Goal: Information Seeking & Learning: Learn about a topic

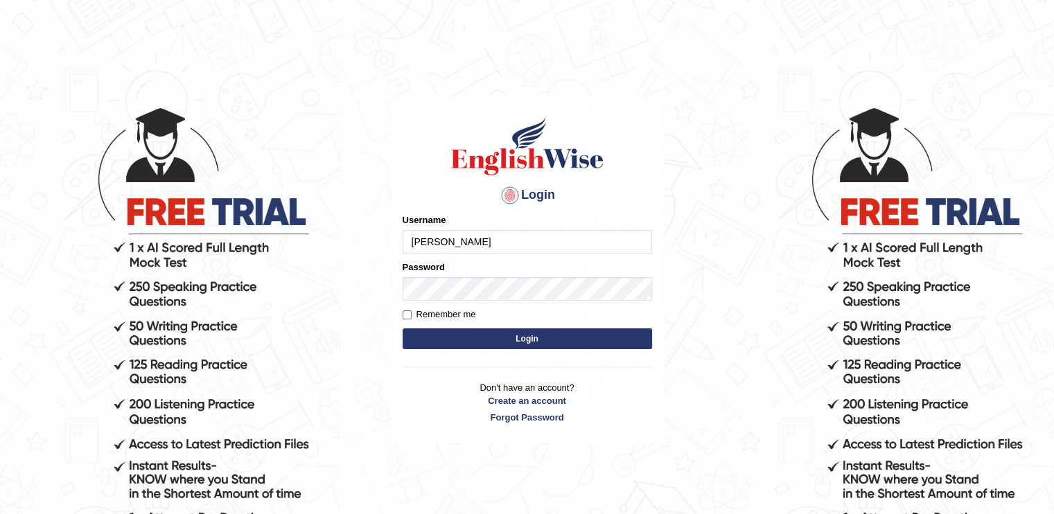
click at [403, 328] on button "Login" at bounding box center [527, 338] width 249 height 21
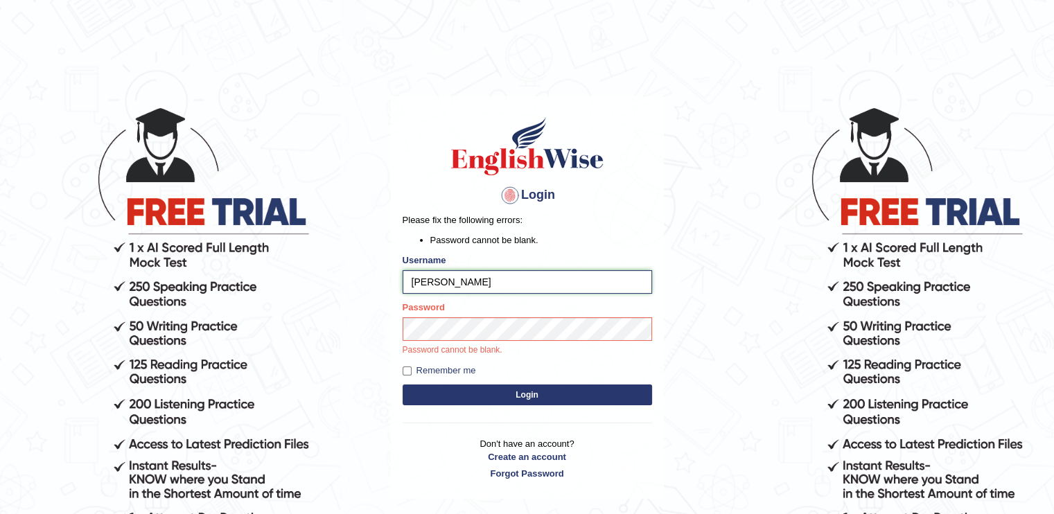
type input "reene14"
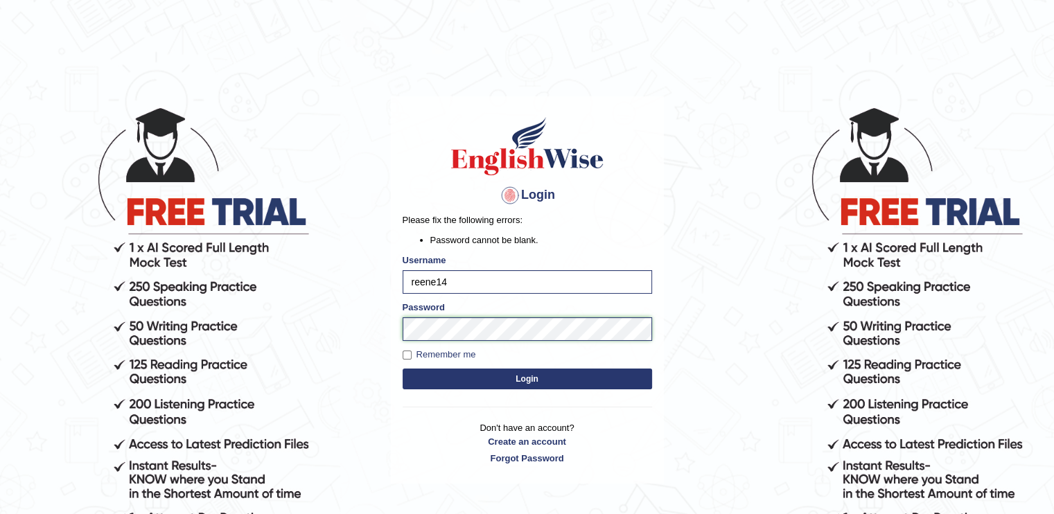
click at [360, 330] on body "Login Please fix the following errors: Password cannot be blank. Username reene…" at bounding box center [527, 310] width 1054 height 514
click at [403, 369] on button "Login" at bounding box center [527, 379] width 249 height 21
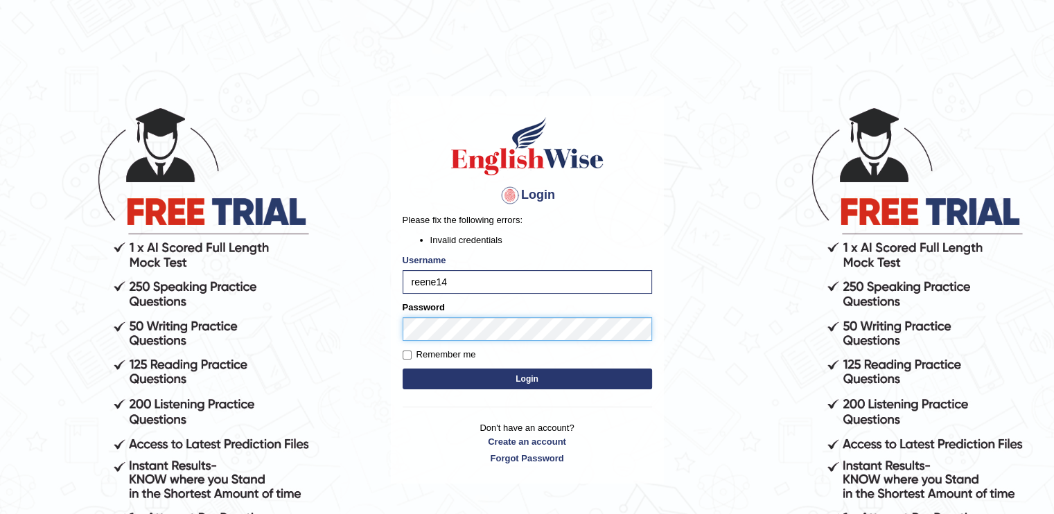
click at [328, 339] on body "Login Please fix the following errors: Invalid credentials Username reene14 Pas…" at bounding box center [527, 310] width 1054 height 514
click at [403, 369] on button "Login" at bounding box center [527, 379] width 249 height 21
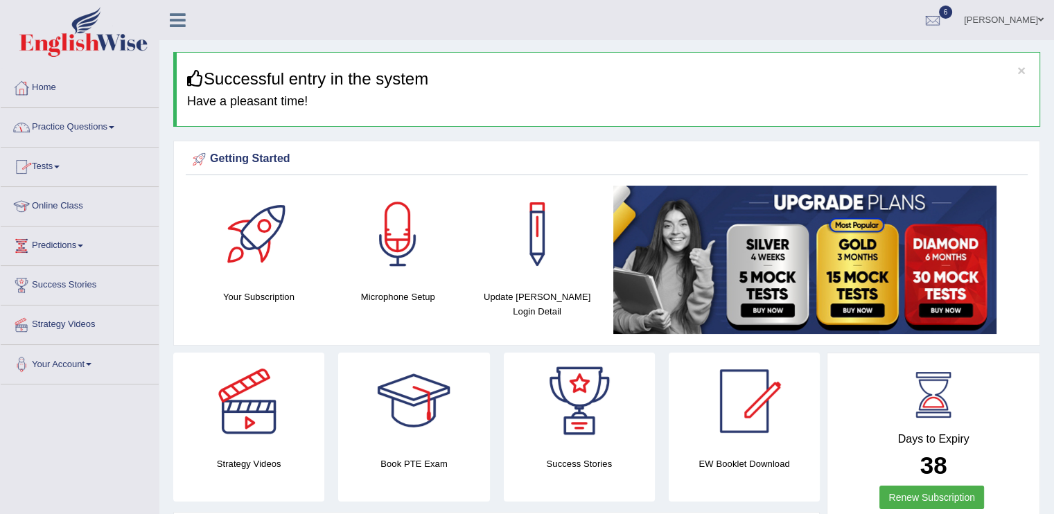
click at [105, 130] on link "Practice Questions" at bounding box center [80, 125] width 158 height 35
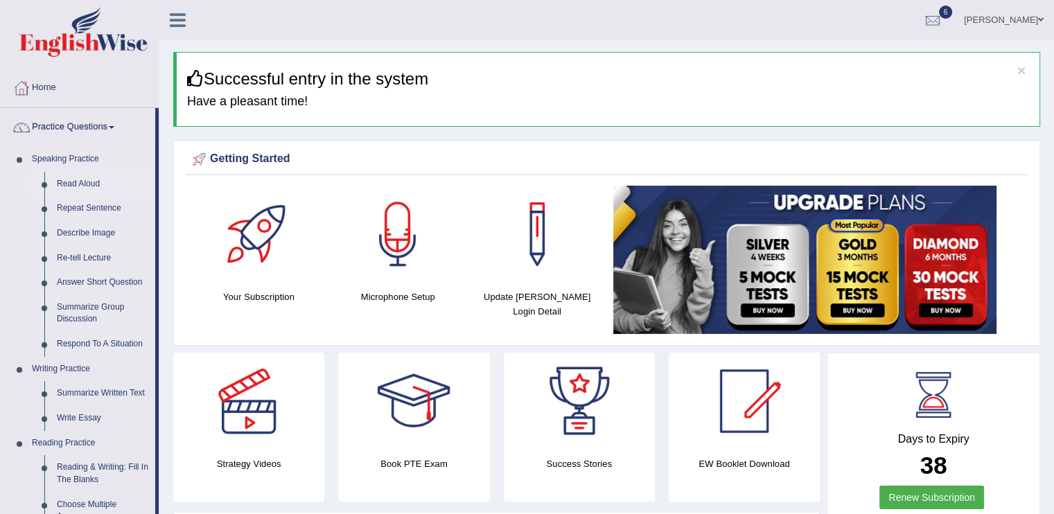
click at [87, 180] on link "Read Aloud" at bounding box center [103, 184] width 105 height 25
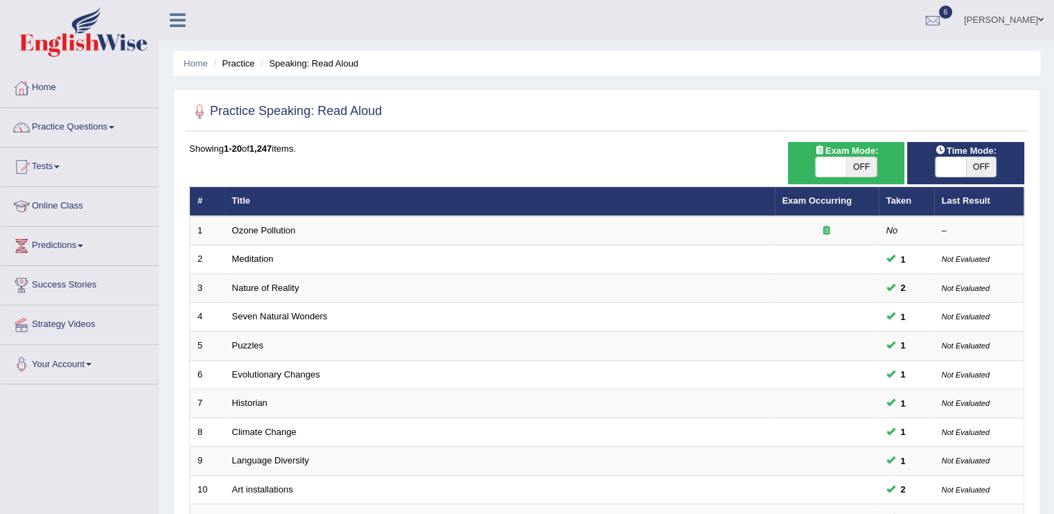
click at [967, 161] on span "OFF" at bounding box center [981, 166] width 30 height 19
checkbox input "true"
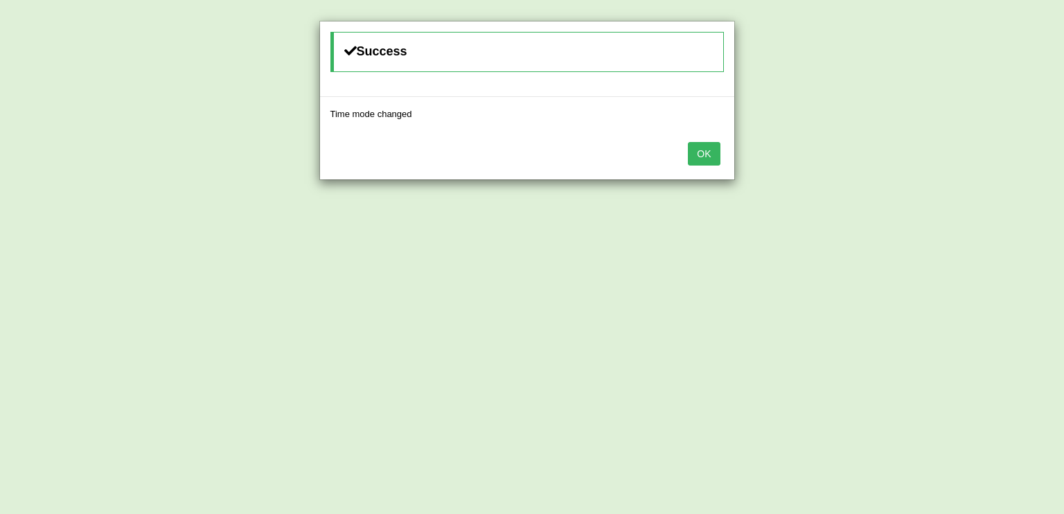
click at [722, 154] on div "OK" at bounding box center [527, 155] width 414 height 49
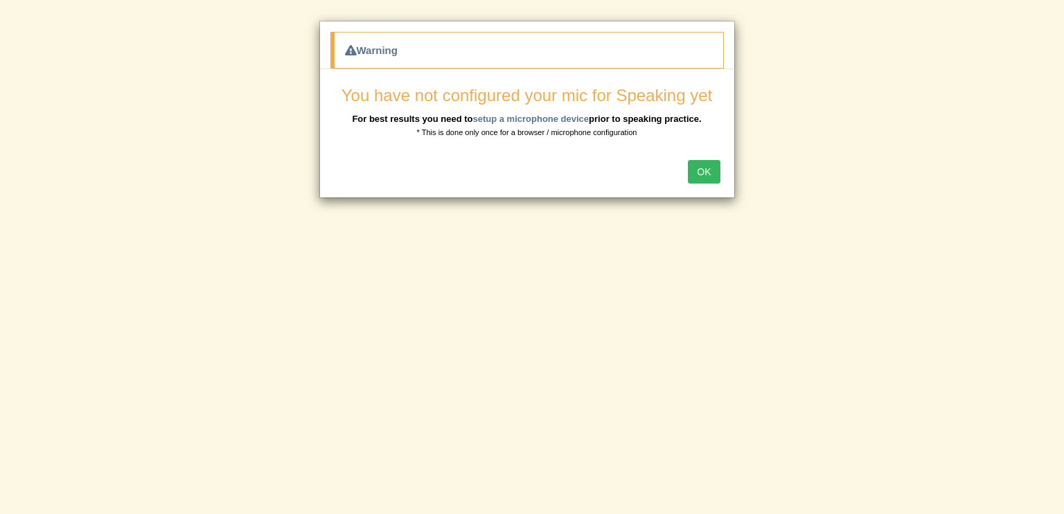
click at [708, 167] on button "OK" at bounding box center [704, 172] width 32 height 24
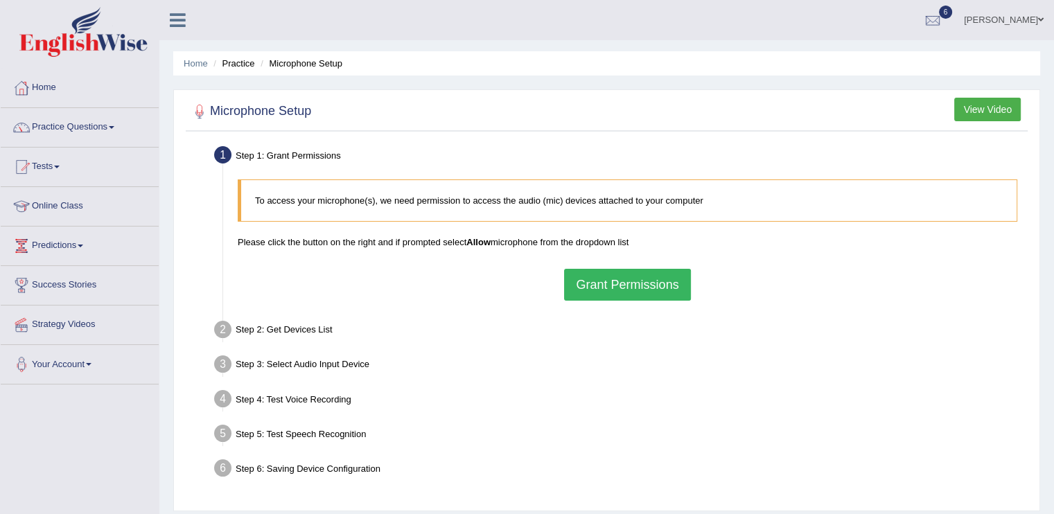
click at [632, 282] on button "Grant Permissions" at bounding box center [627, 285] width 126 height 32
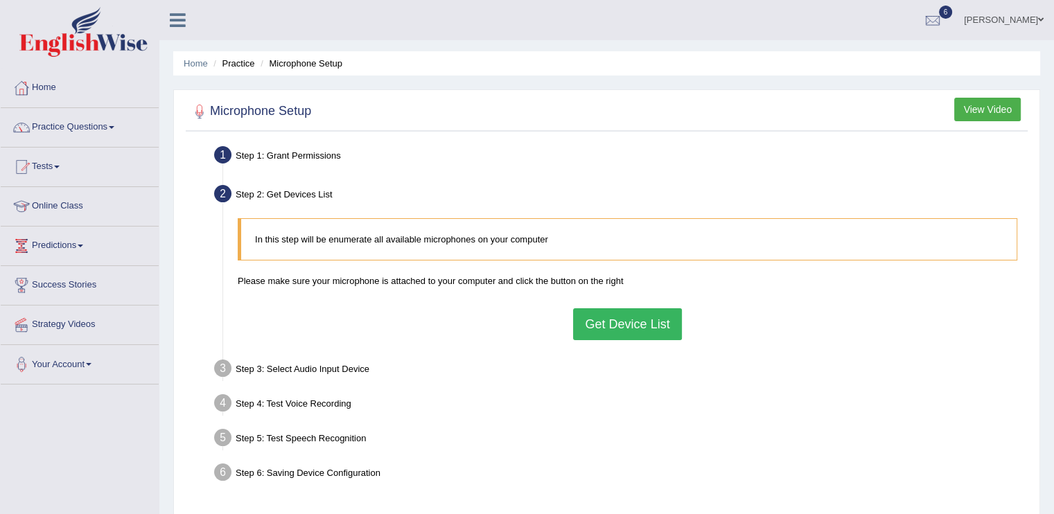
click at [614, 314] on button "Get Device List" at bounding box center [627, 324] width 108 height 32
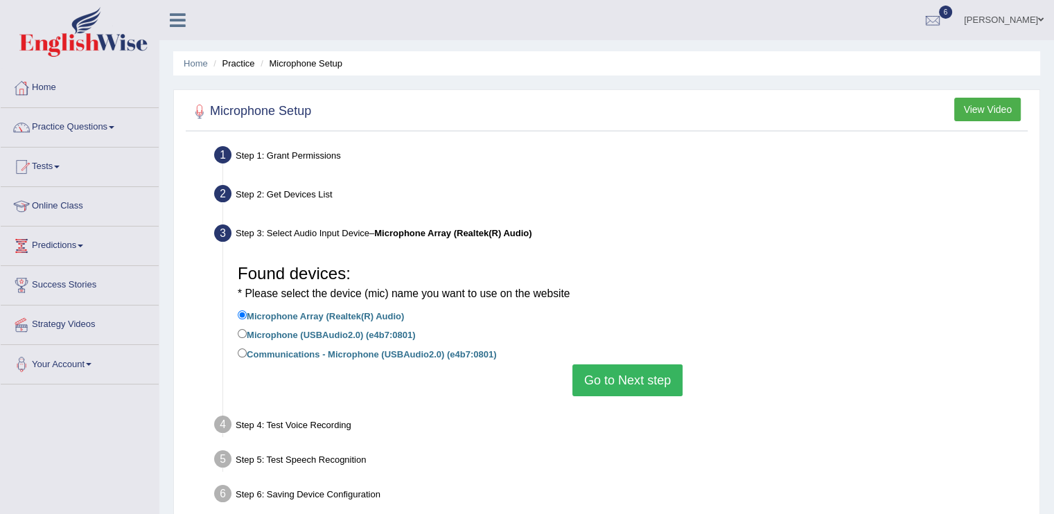
click at [374, 351] on label "Communications - Microphone (USBAudio2.0) (e4b7:0801)" at bounding box center [367, 353] width 258 height 15
click at [247, 351] on input "Communications - Microphone (USBAudio2.0) (e4b7:0801)" at bounding box center [242, 353] width 9 height 9
radio input "true"
click at [375, 332] on label "Microphone (USBAudio2.0) (e4b7:0801)" at bounding box center [326, 333] width 177 height 15
click at [247, 332] on input "Microphone (USBAudio2.0) (e4b7:0801)" at bounding box center [242, 333] width 9 height 9
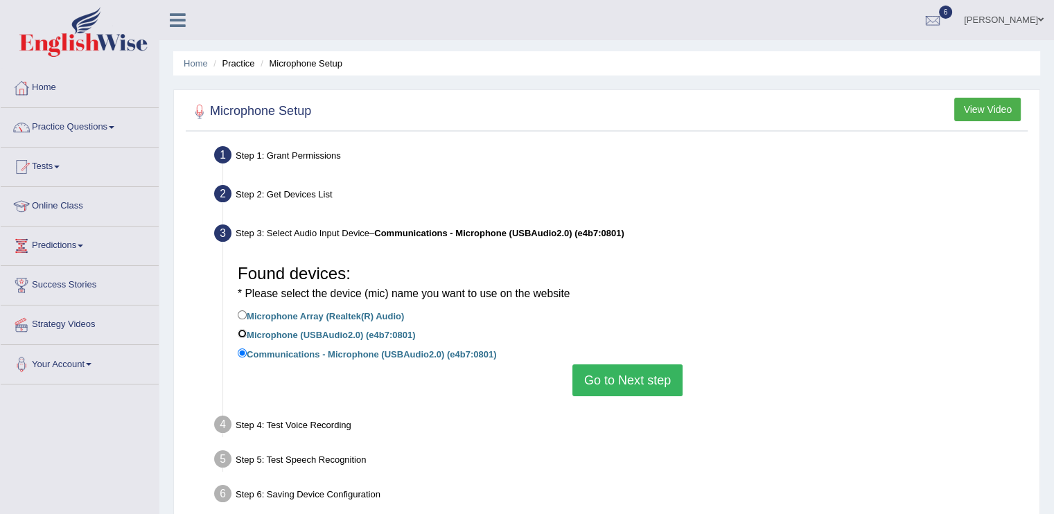
radio input "true"
click at [602, 378] on button "Go to Next step" at bounding box center [627, 381] width 110 height 32
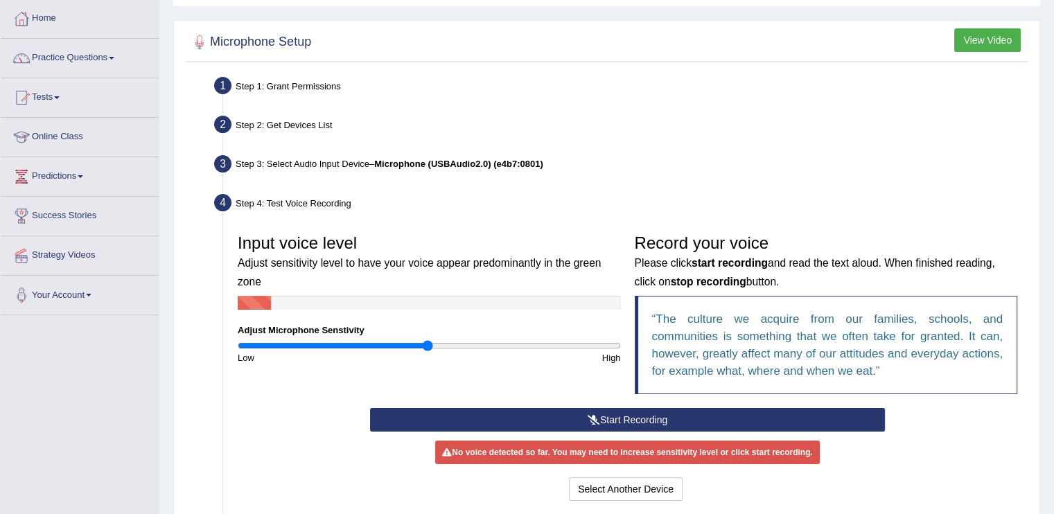
scroll to position [139, 0]
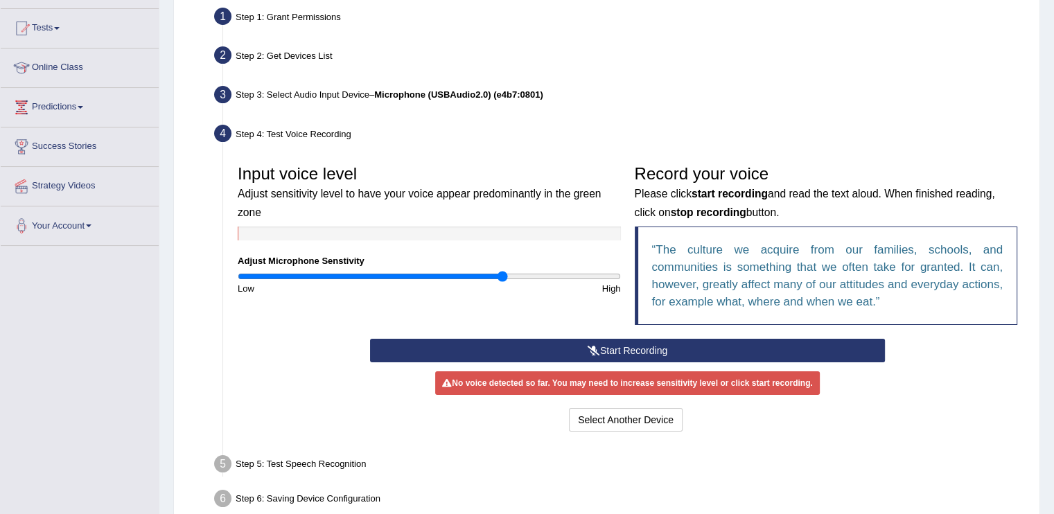
drag, startPoint x: 429, startPoint y: 274, endPoint x: 501, endPoint y: 274, distance: 72.1
click at [501, 274] on input "range" at bounding box center [429, 276] width 383 height 11
drag, startPoint x: 509, startPoint y: 271, endPoint x: 540, endPoint y: 272, distance: 31.2
click at [540, 272] on input "range" at bounding box center [429, 276] width 383 height 11
drag, startPoint x: 540, startPoint y: 272, endPoint x: 511, endPoint y: 268, distance: 28.6
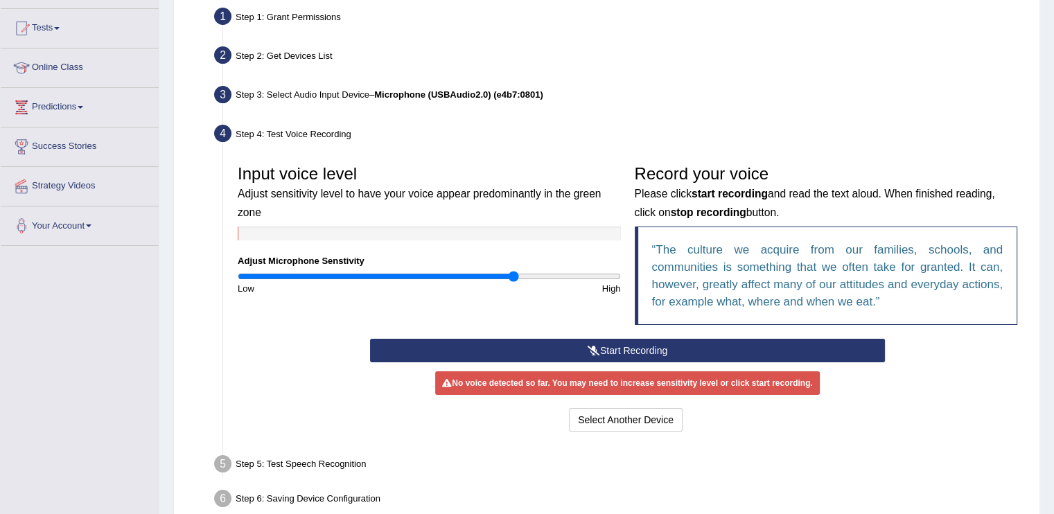
type input "1.46"
click at [511, 271] on input "range" at bounding box center [429, 276] width 383 height 11
click at [344, 99] on div "Step 3: Select Audio Input Device – Microphone (USBAudio2.0) (e4b7:0801)" at bounding box center [620, 97] width 825 height 30
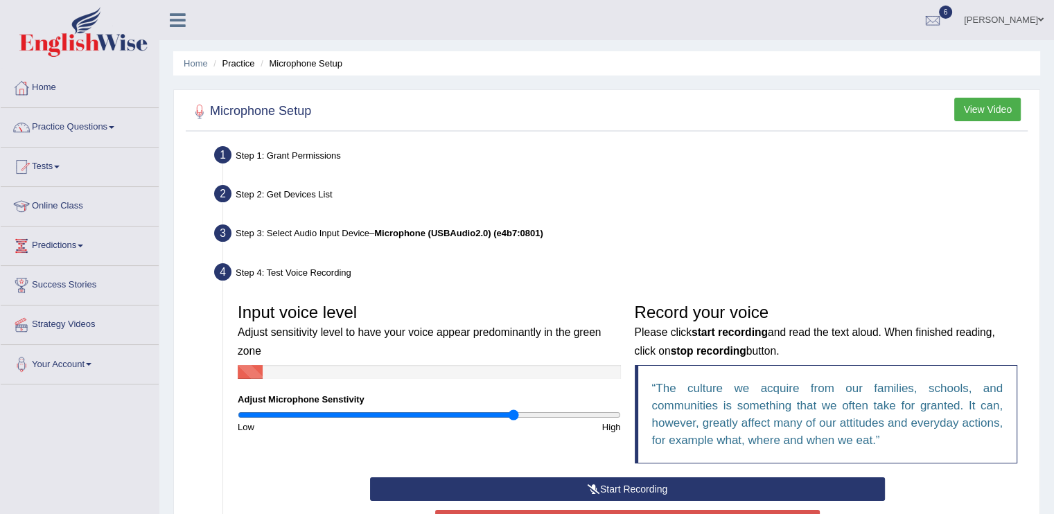
scroll to position [213, 0]
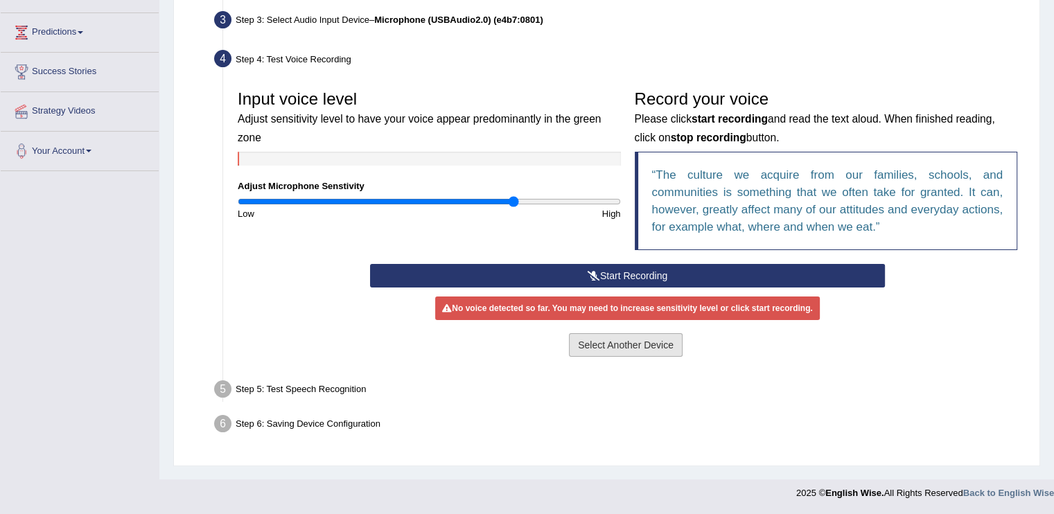
click at [629, 341] on button "Select Another Device" at bounding box center [626, 345] width 114 height 24
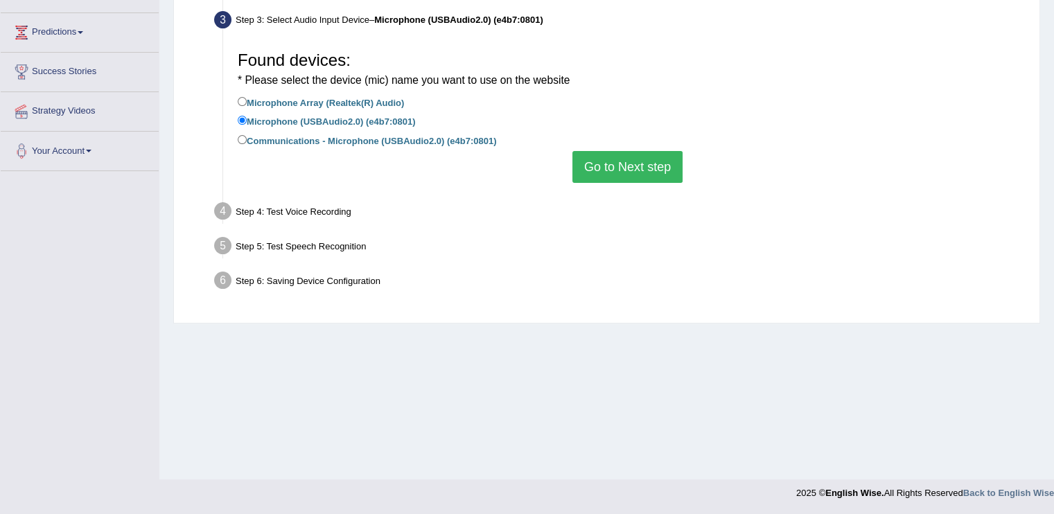
click at [340, 102] on label "Microphone Array (Realtek(R) Audio)" at bounding box center [321, 101] width 166 height 15
click at [247, 102] on input "Microphone Array (Realtek(R) Audio)" at bounding box center [242, 101] width 9 height 9
radio input "true"
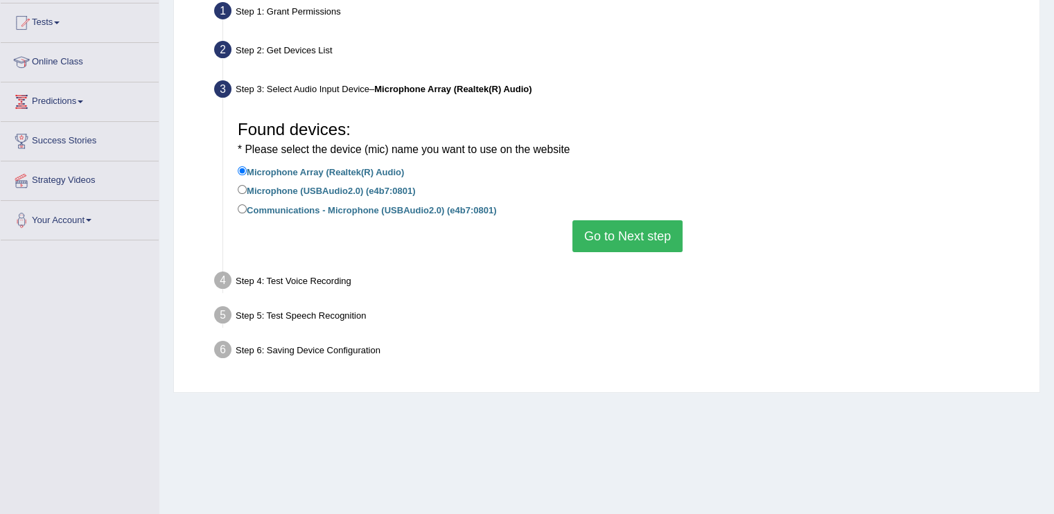
click at [590, 229] on button "Go to Next step" at bounding box center [627, 236] width 110 height 32
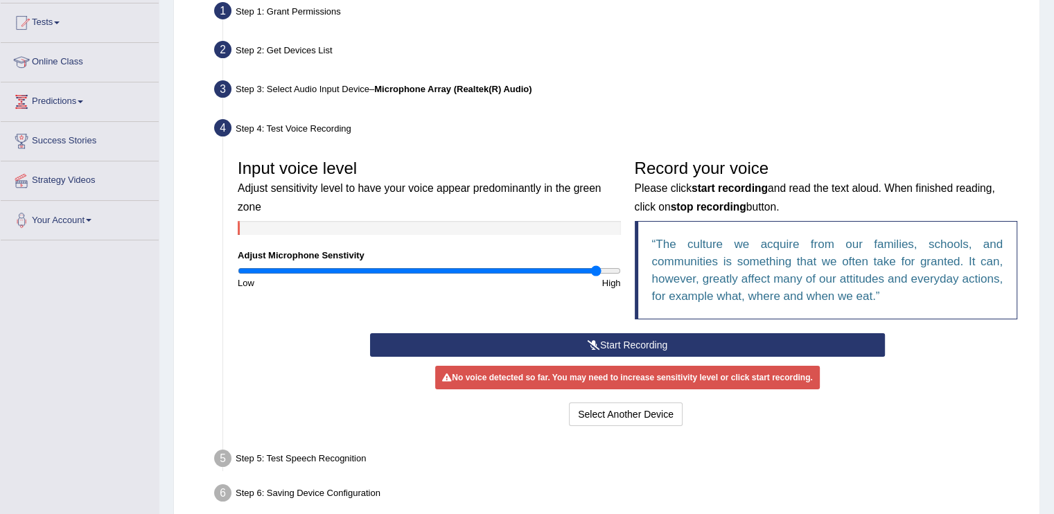
drag, startPoint x: 512, startPoint y: 267, endPoint x: 597, endPoint y: 268, distance: 84.5
type input "1.9"
click at [597, 268] on input "range" at bounding box center [429, 270] width 383 height 11
click at [639, 340] on button "Start Recording" at bounding box center [627, 345] width 515 height 24
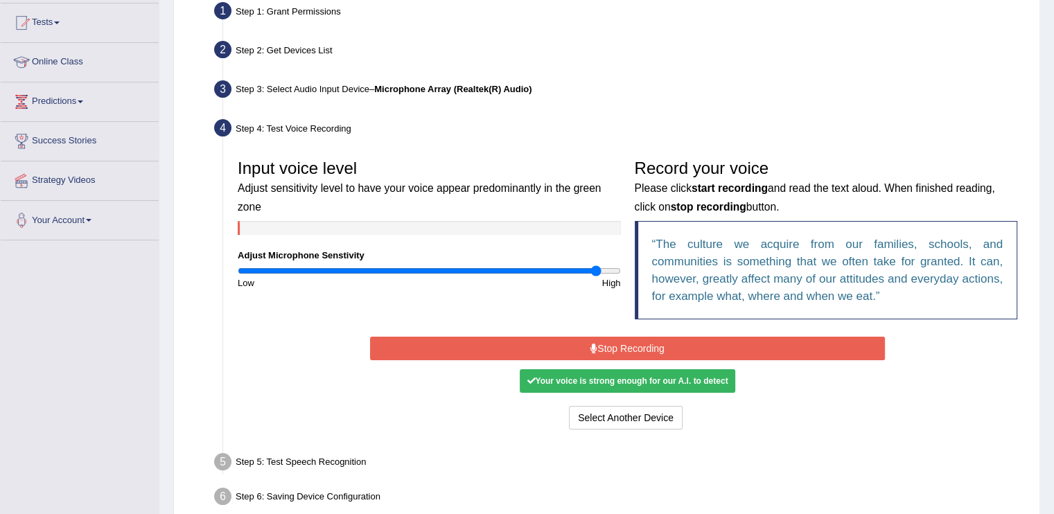
click at [616, 340] on button "Stop Recording" at bounding box center [627, 349] width 515 height 24
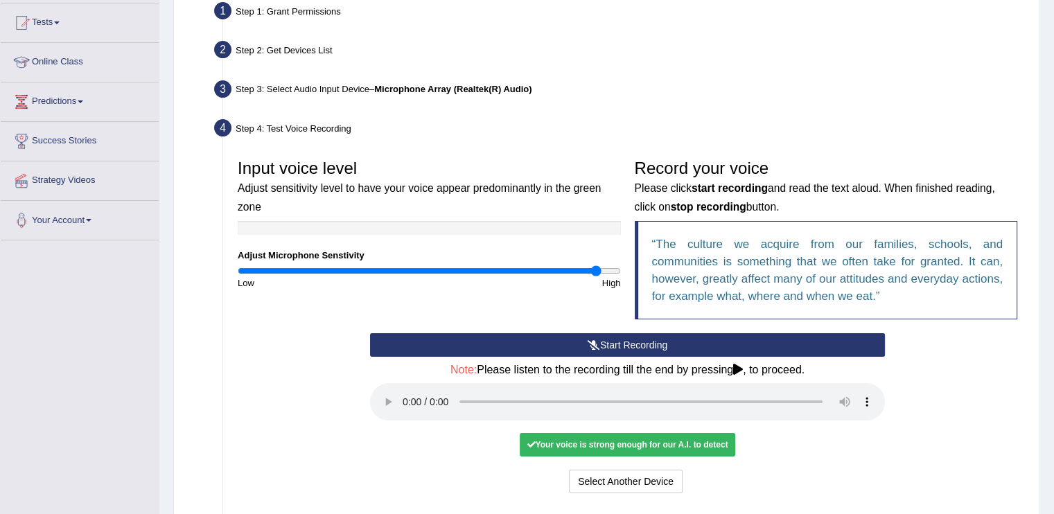
scroll to position [277, 0]
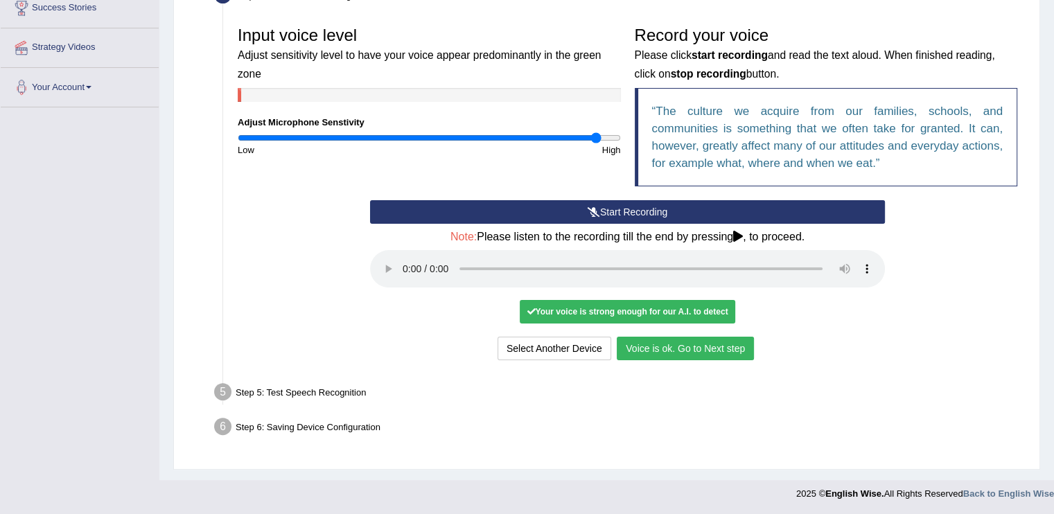
click at [644, 353] on button "Voice is ok. Go to Next step" at bounding box center [685, 349] width 137 height 24
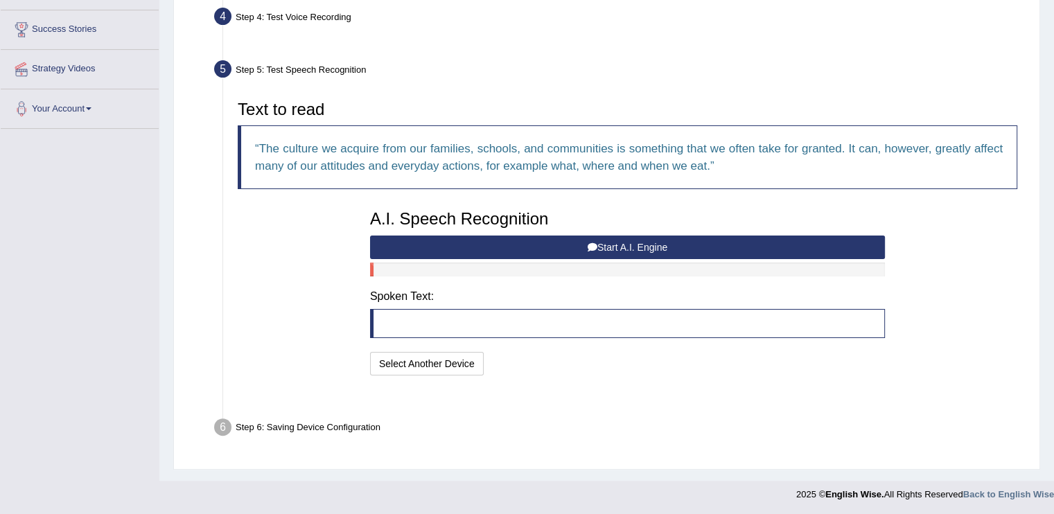
scroll to position [222, 0]
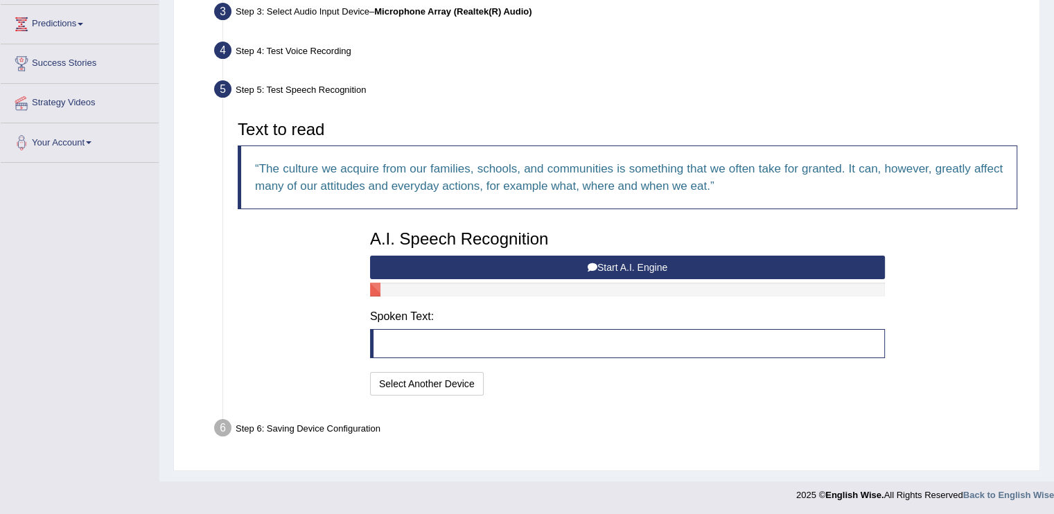
click at [576, 263] on button "Start A.I. Engine" at bounding box center [627, 268] width 515 height 24
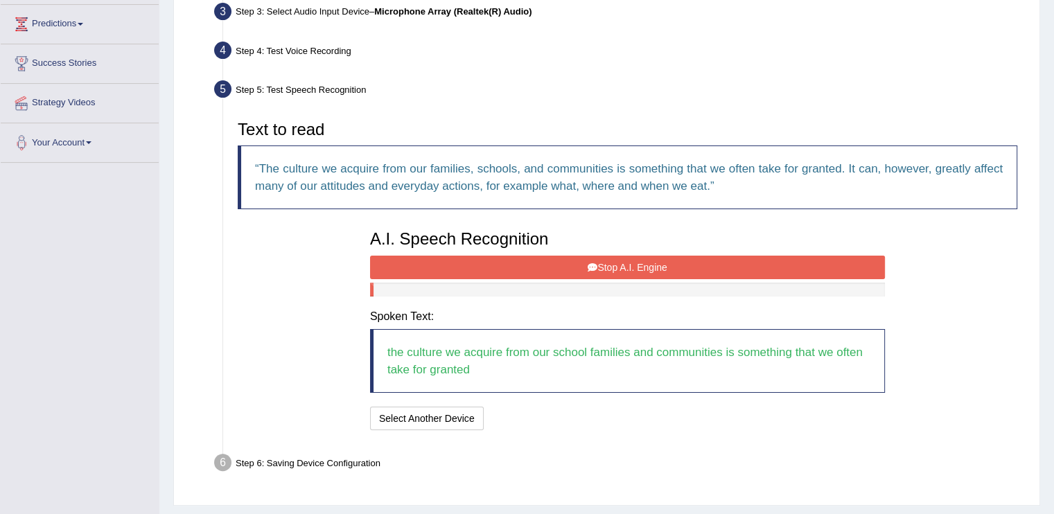
click at [609, 268] on button "Stop A.I. Engine" at bounding box center [627, 268] width 515 height 24
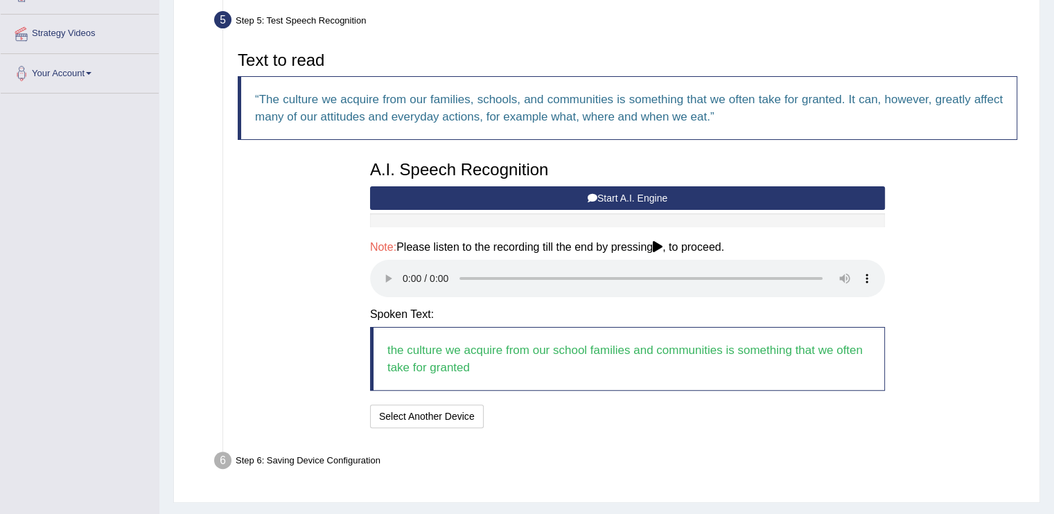
scroll to position [324, 0]
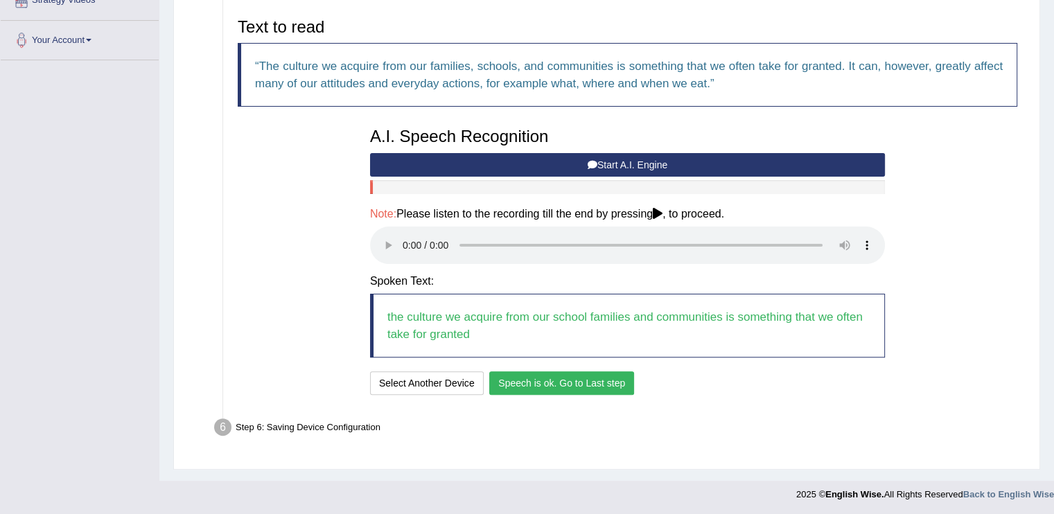
click at [570, 374] on button "Speech is ok. Go to Last step" at bounding box center [561, 383] width 145 height 24
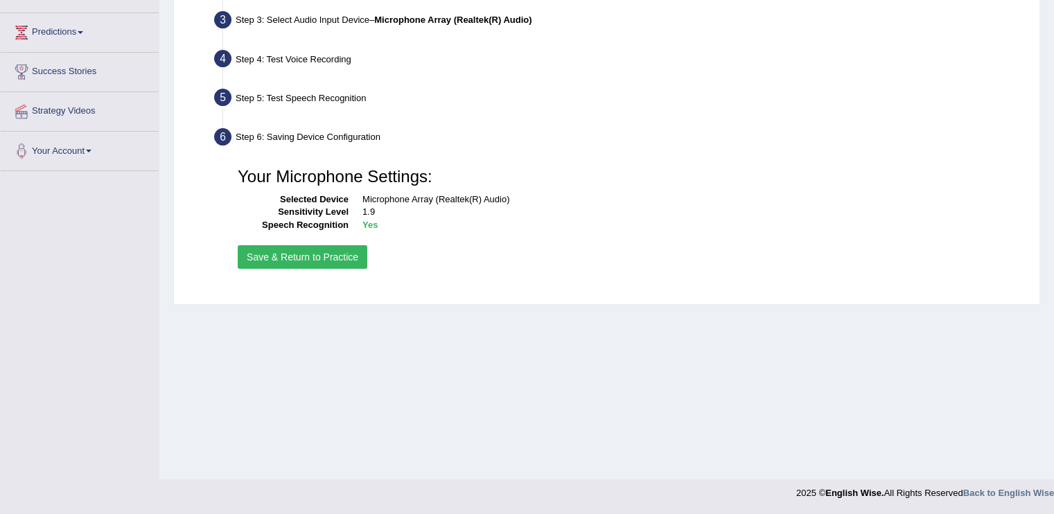
click at [341, 266] on button "Save & Return to Practice" at bounding box center [303, 257] width 130 height 24
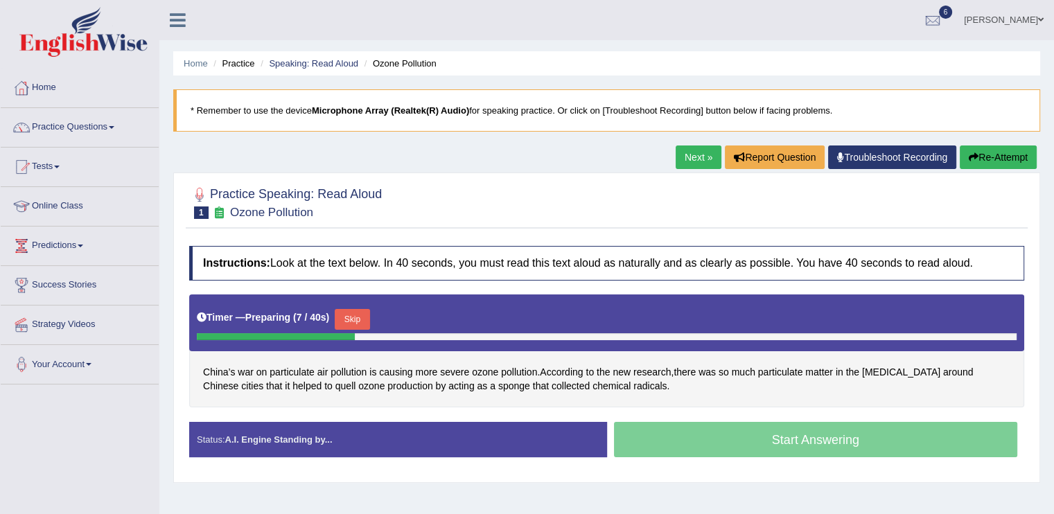
click at [997, 155] on button "Re-Attempt" at bounding box center [998, 158] width 77 height 24
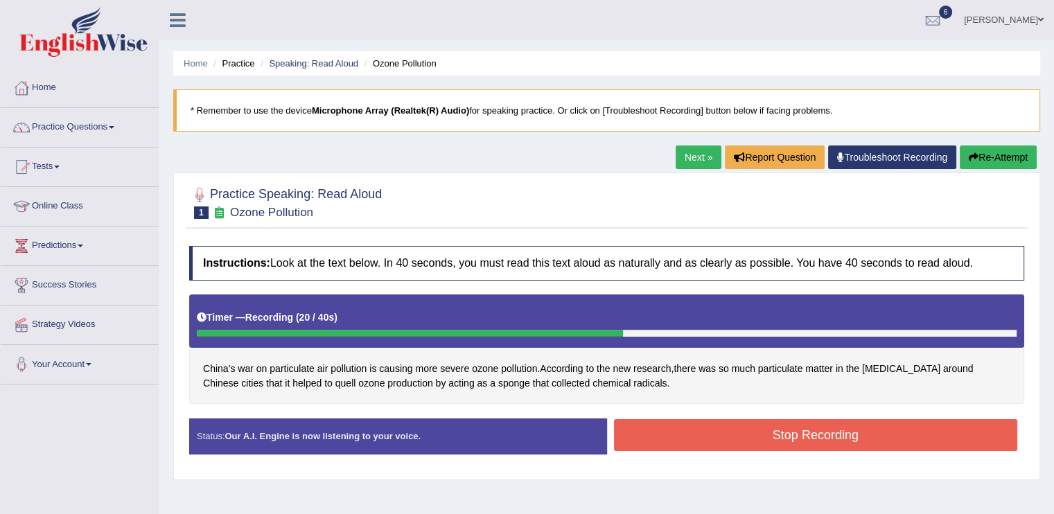
click at [749, 438] on button "Stop Recording" at bounding box center [816, 435] width 404 height 32
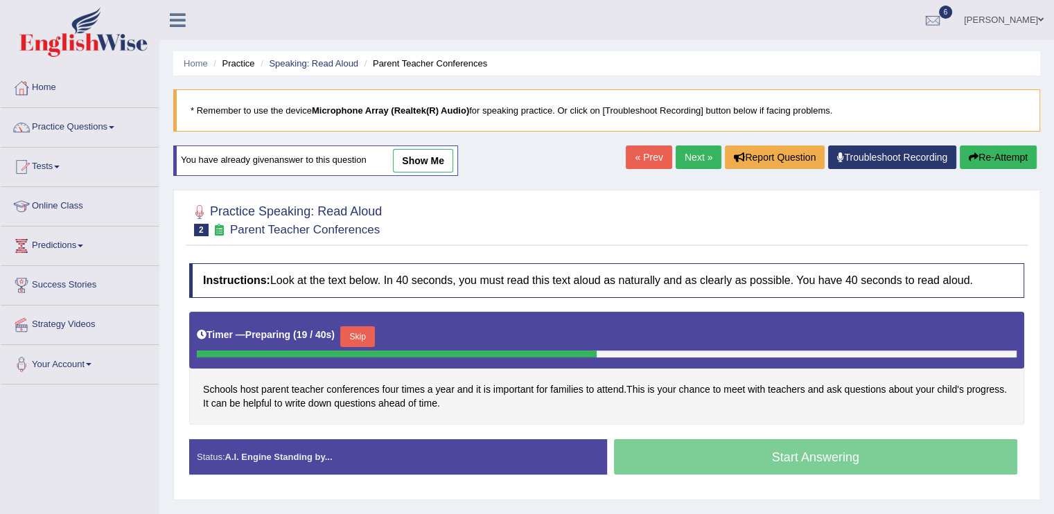
click at [363, 337] on button "Skip" at bounding box center [357, 336] width 35 height 21
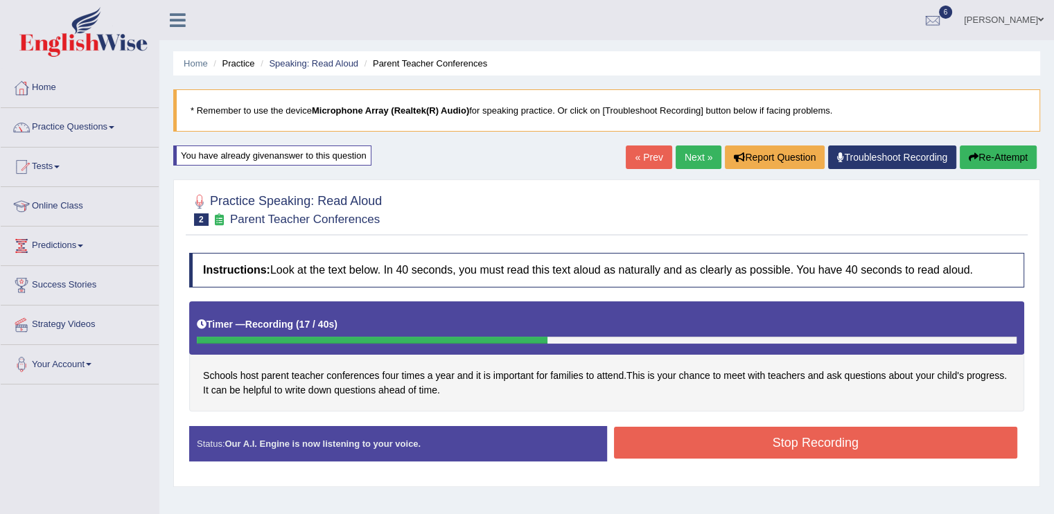
click at [674, 433] on button "Stop Recording" at bounding box center [816, 443] width 404 height 32
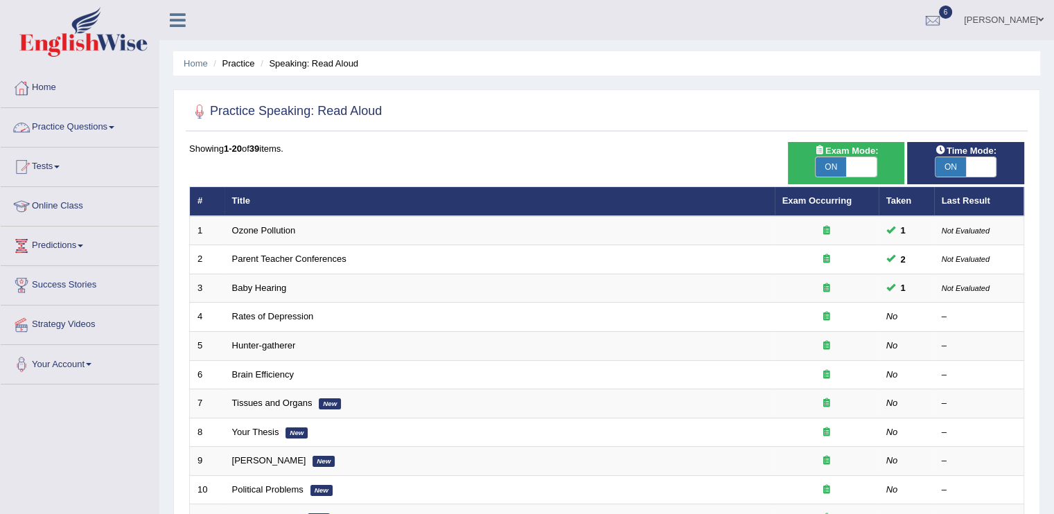
click at [91, 129] on link "Practice Questions" at bounding box center [80, 125] width 158 height 35
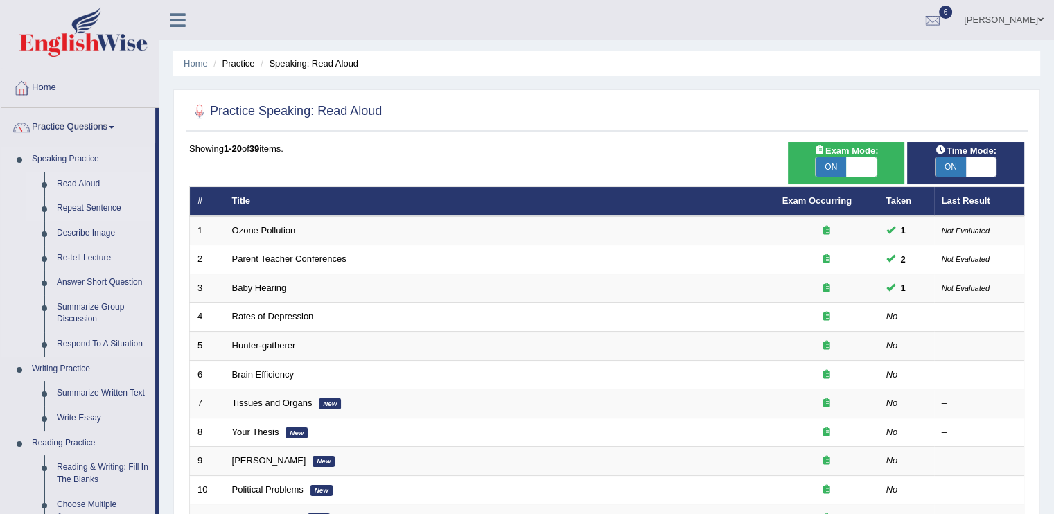
click at [81, 210] on link "Repeat Sentence" at bounding box center [103, 208] width 105 height 25
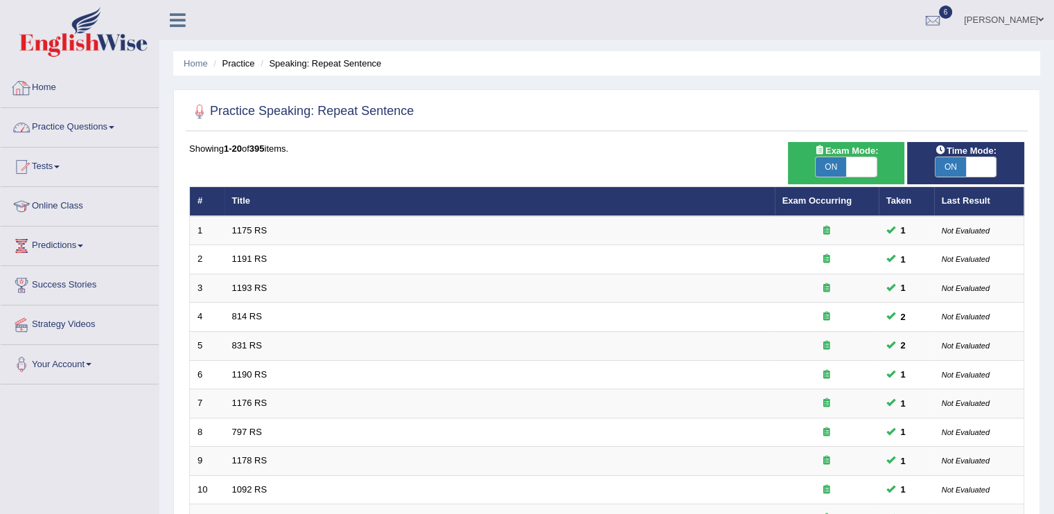
click at [94, 128] on link "Practice Questions" at bounding box center [80, 125] width 158 height 35
